Goal: Communication & Community: Connect with others

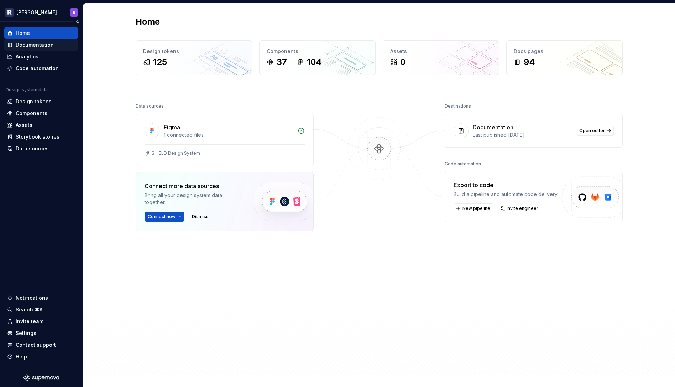
click at [23, 42] on div "Documentation" at bounding box center [35, 44] width 38 height 7
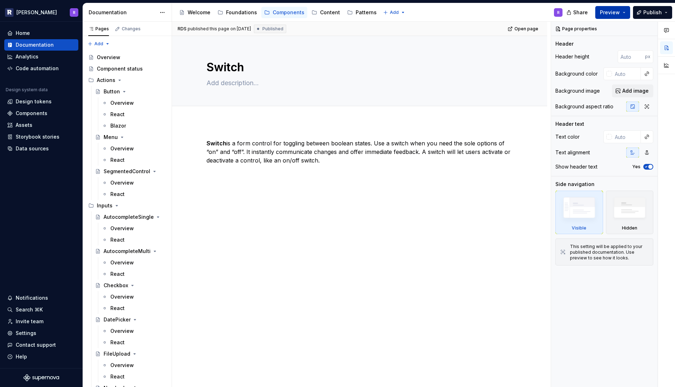
click at [618, 15] on span "Preview" at bounding box center [610, 12] width 20 height 7
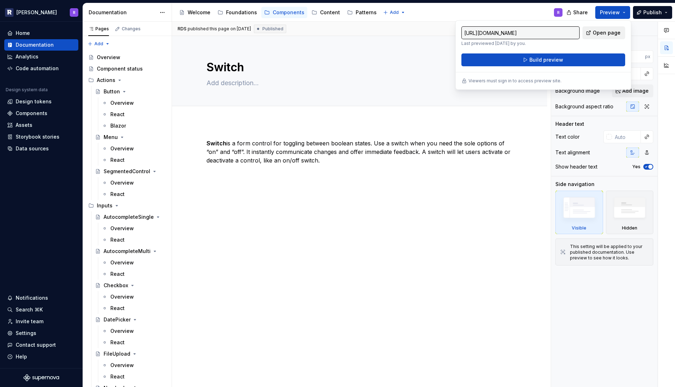
click at [604, 35] on span "Open page" at bounding box center [607, 32] width 28 height 7
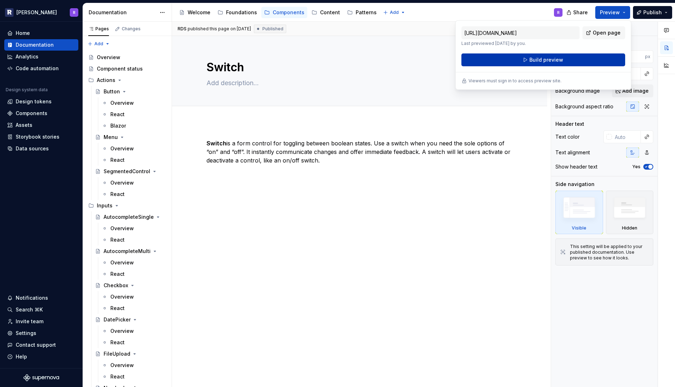
click at [566, 60] on button "Build preview" at bounding box center [544, 59] width 164 height 13
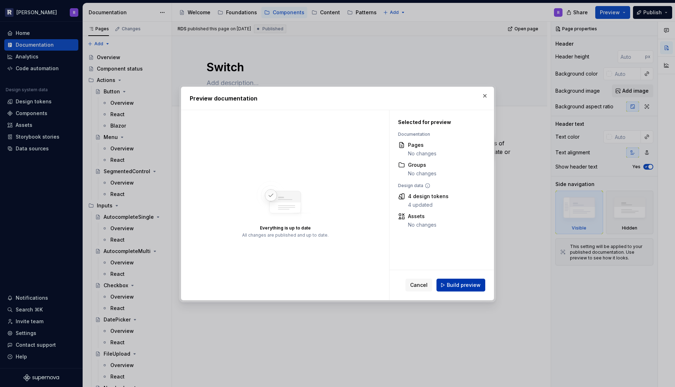
click at [453, 285] on span "Build preview" at bounding box center [464, 284] width 34 height 7
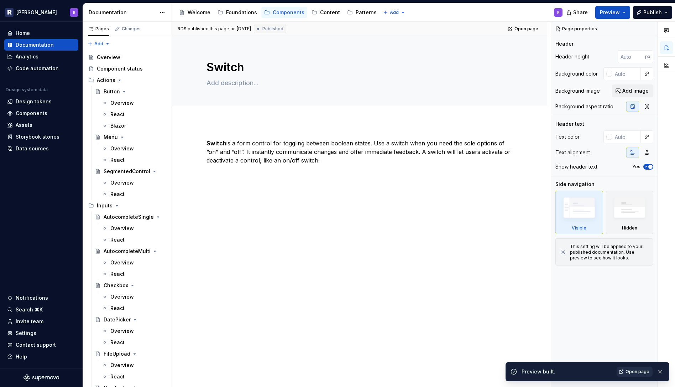
click at [635, 370] on span "Open page" at bounding box center [638, 372] width 24 height 6
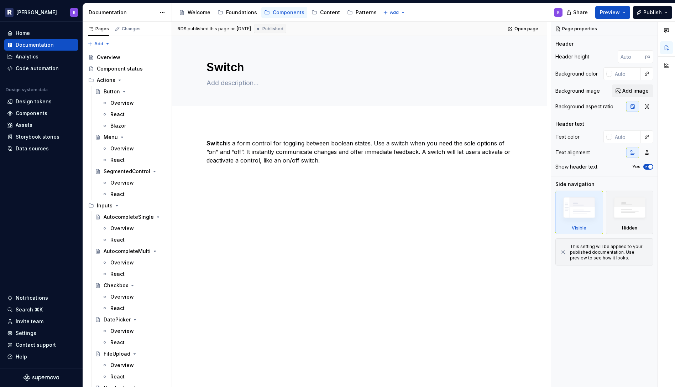
type textarea "*"
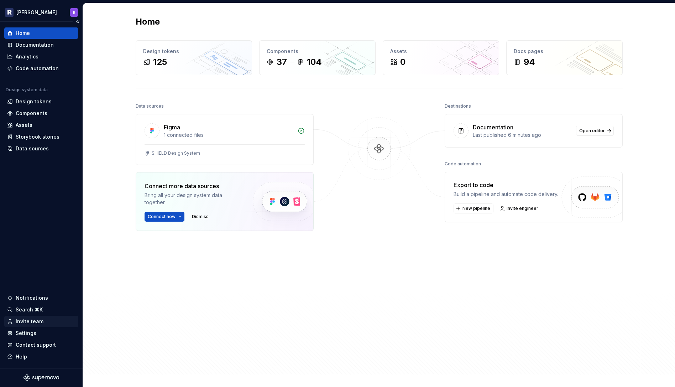
click at [30, 320] on div "Invite team" at bounding box center [30, 321] width 28 height 7
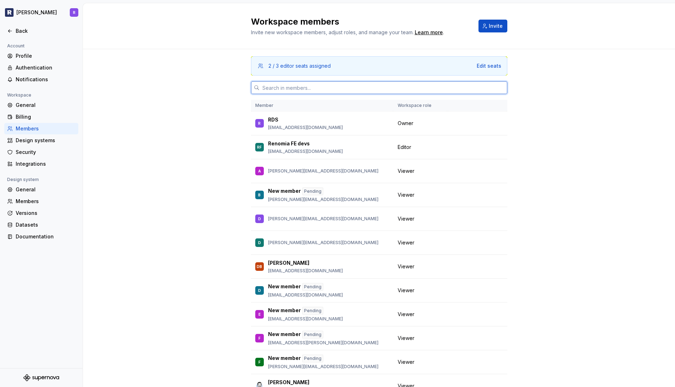
click at [306, 88] on input "text" at bounding box center [384, 87] width 248 height 13
paste input "radim.sandr@renomia.cz"
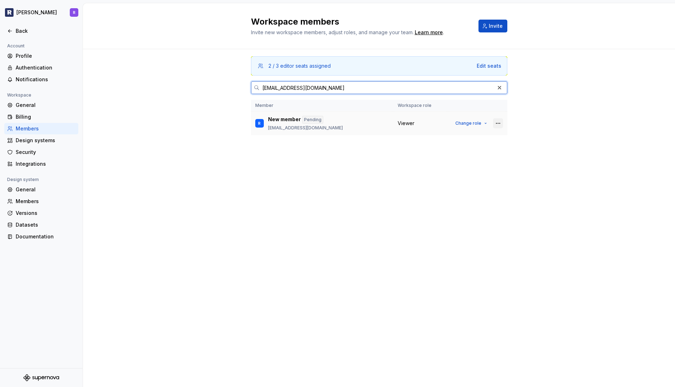
type input "radim.sandr@renomia.cz"
click at [498, 124] on button "button" at bounding box center [498, 123] width 10 height 10
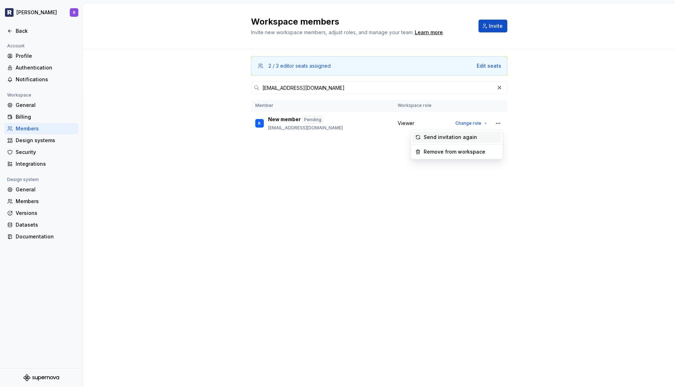
click at [456, 139] on div "Send invitation again" at bounding box center [450, 137] width 53 height 7
click at [498, 123] on button "button" at bounding box center [498, 123] width 10 height 10
click at [564, 165] on div "Workspace members Invite new workspace members, adjust roles, and manage your t…" at bounding box center [379, 195] width 592 height 384
